Goal: Task Accomplishment & Management: Use online tool/utility

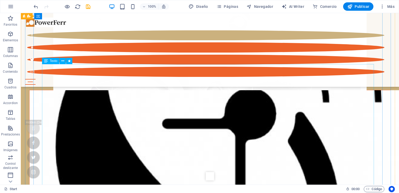
scroll to position [922, 0]
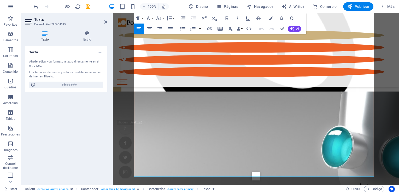
scroll to position [1061, 0]
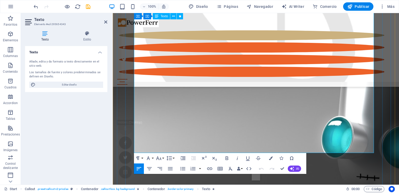
drag, startPoint x: 138, startPoint y: 58, endPoint x: 262, endPoint y: 136, distance: 146.7
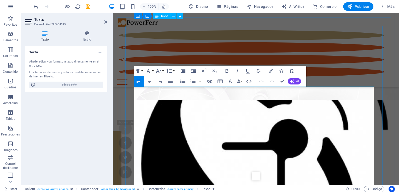
scroll to position [904, 0]
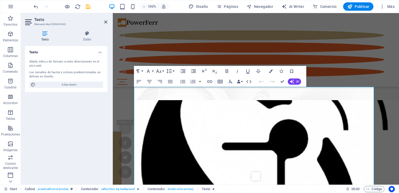
click at [109, 142] on div "Texto Estilo Texto Añade, [PERSON_NAME] a texto directamente en el sitio web. L…" at bounding box center [66, 106] width 91 height 158
click at [99, 137] on div "Texto Añade, edita y da formato a texto directamente en el sitio web. Los tamañ…" at bounding box center [66, 113] width 82 height 134
click span "Nuestro departamento técnico de I+D cuenta con centenares de diseños y desarrol…"
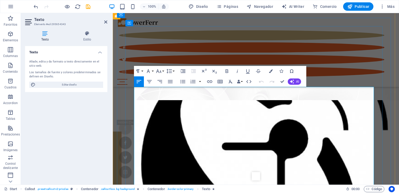
click span "Nuestro departamento técnico de I+D cuenta con centenares de diseños y desarrol…"
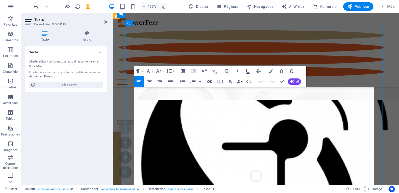
click span "Nuestro departamento técnico de I+D cuenta con centenares de diseños y desarrol…"
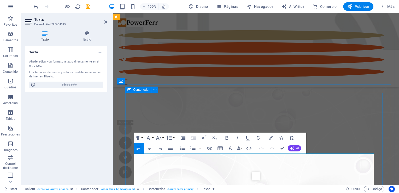
scroll to position [773, 0]
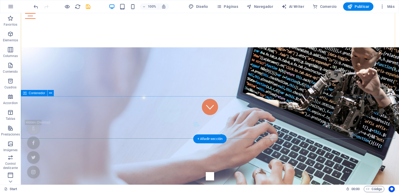
scroll to position [52, 0]
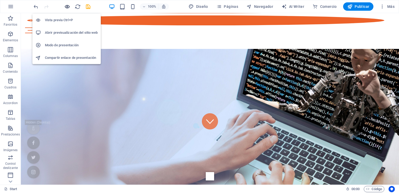
click at [67, 6] on icon "button" at bounding box center [67, 7] width 6 height 6
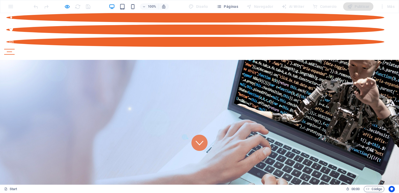
scroll to position [26, 0]
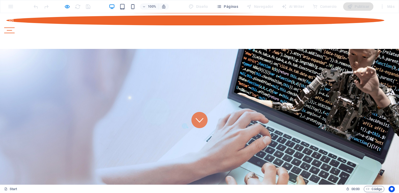
click at [196, 116] on icon at bounding box center [200, 120] width 8 height 8
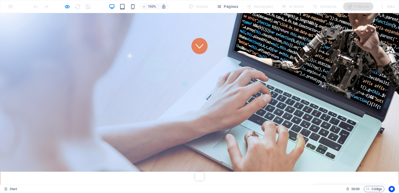
scroll to position [136, 0]
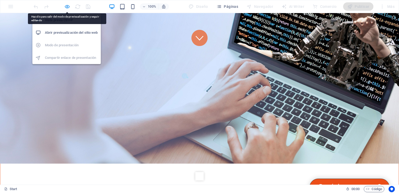
click at [66, 6] on icon "button" at bounding box center [67, 7] width 6 height 6
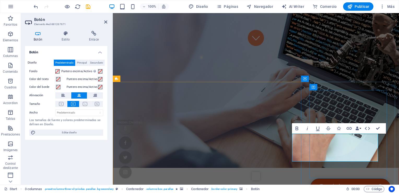
scroll to position [146, 0]
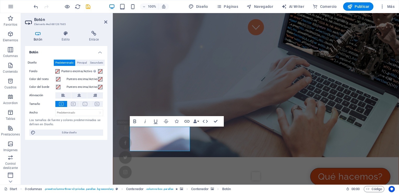
click at [83, 159] on div "Botón Diseño Predeterminado Principal Secundario Fondo Puntero encima/Activo [M…" at bounding box center [66, 113] width 82 height 134
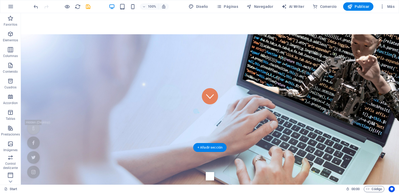
scroll to position [78, 0]
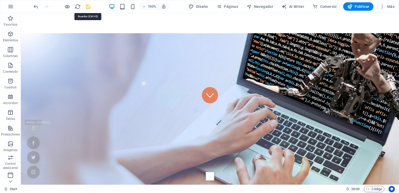
click at [90, 6] on icon "save" at bounding box center [88, 7] width 6 height 6
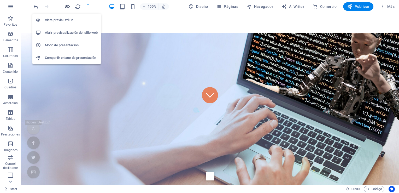
click at [67, 7] on icon "button" at bounding box center [67, 7] width 6 height 6
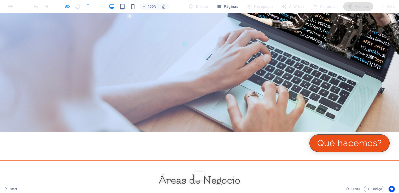
scroll to position [183, 0]
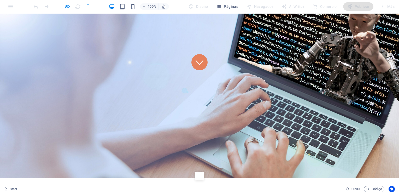
scroll to position [52, 0]
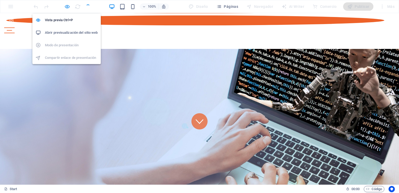
click at [67, 5] on icon "button" at bounding box center [67, 7] width 6 height 6
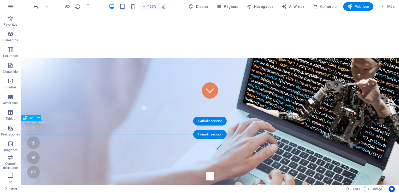
scroll to position [157, 0]
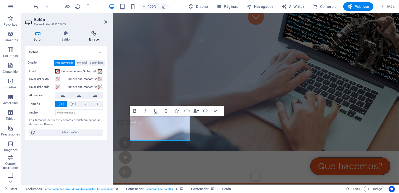
click at [90, 39] on h4 "Enlace" at bounding box center [94, 36] width 27 height 11
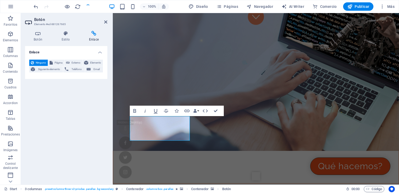
click at [92, 39] on h4 "Enlace" at bounding box center [94, 36] width 27 height 11
click at [92, 62] on span "Elemento" at bounding box center [96, 63] width 12 height 6
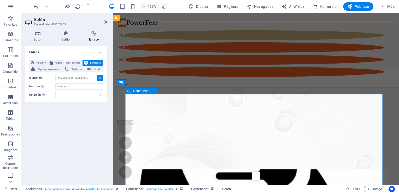
scroll to position [836, 0]
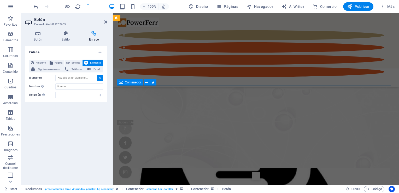
click at [128, 83] on span "Contenedor" at bounding box center [133, 82] width 16 height 3
type input "#ed-295654328"
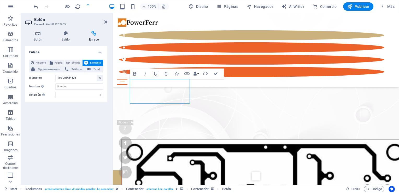
scroll to position [186, 0]
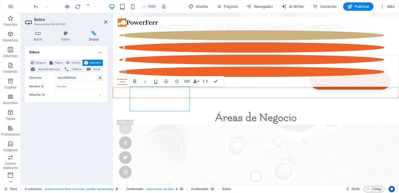
click at [88, 7] on div at bounding box center [62, 6] width 59 height 8
click at [89, 124] on div "Enlace Ninguno Página Externo Elemento Siguiente elemento Teléfono Email Página…" at bounding box center [66, 113] width 82 height 134
click at [118, 117] on figure at bounding box center [256, 182] width 286 height 131
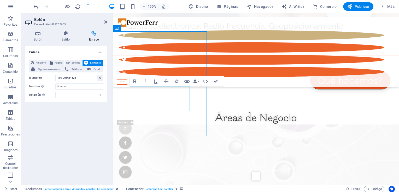
click at [118, 117] on figure at bounding box center [256, 182] width 286 height 131
select select "px"
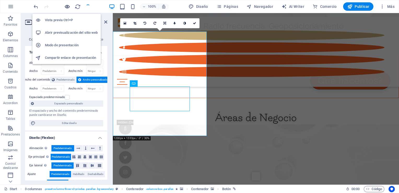
click at [68, 7] on icon "button" at bounding box center [67, 7] width 6 height 6
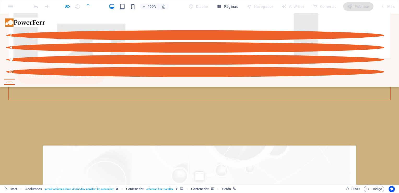
scroll to position [840, 0]
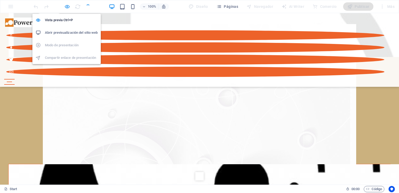
click at [68, 7] on icon "button" at bounding box center [67, 7] width 6 height 6
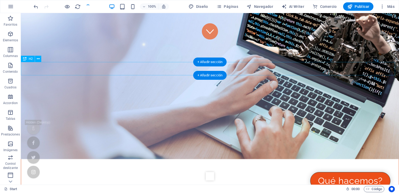
scroll to position [12, 0]
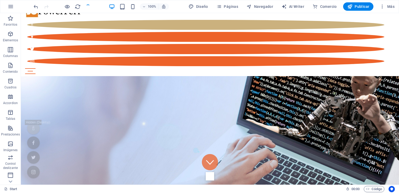
click at [88, 6] on div at bounding box center [62, 6] width 59 height 8
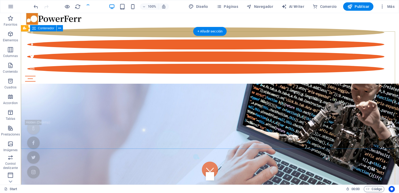
scroll to position [0, 0]
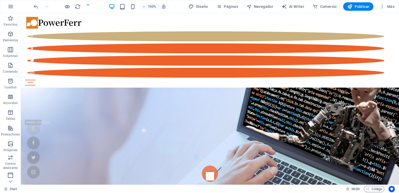
click at [89, 7] on div at bounding box center [62, 6] width 59 height 8
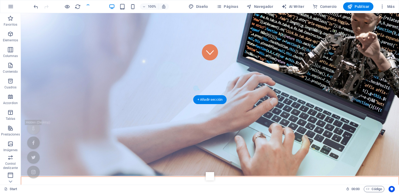
scroll to position [131, 0]
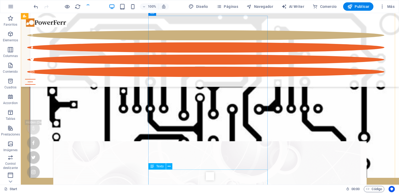
scroll to position [470, 0]
